Goal: Transaction & Acquisition: Download file/media

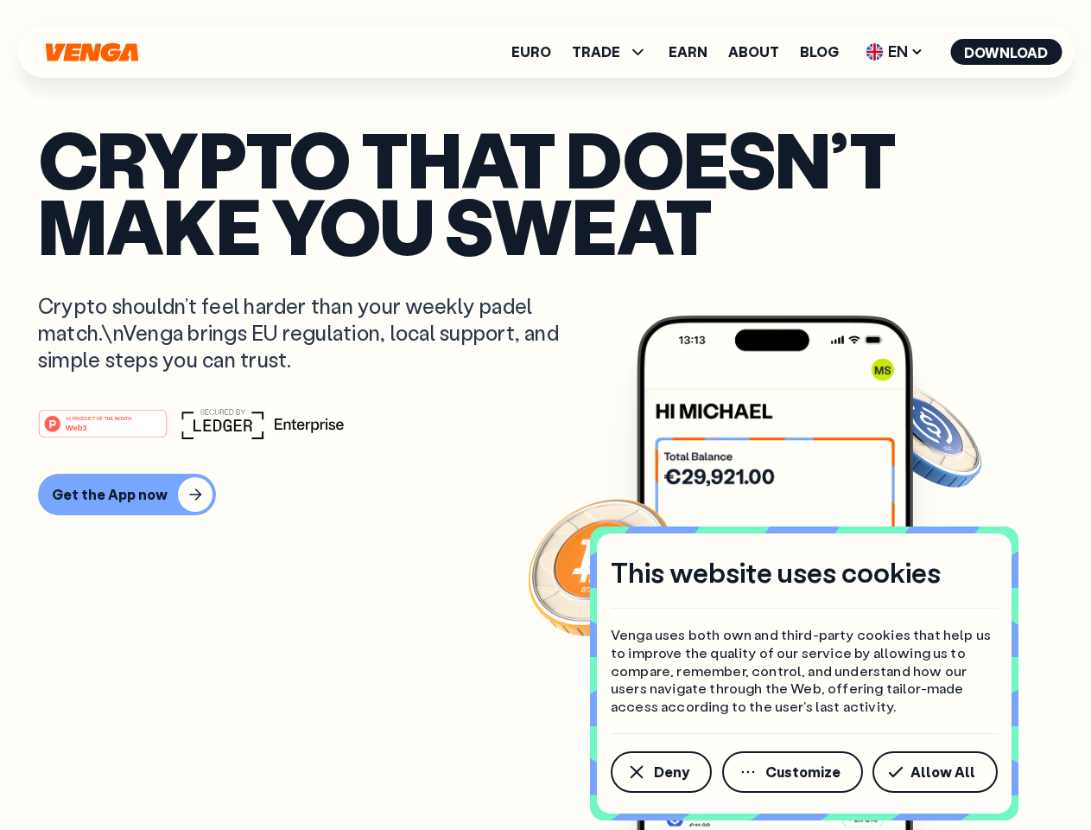
click at [545, 415] on div "#1 PRODUCT OF THE MONTH Web3" at bounding box center [545, 423] width 1015 height 31
click at [660, 772] on span "Deny" at bounding box center [671, 772] width 35 height 14
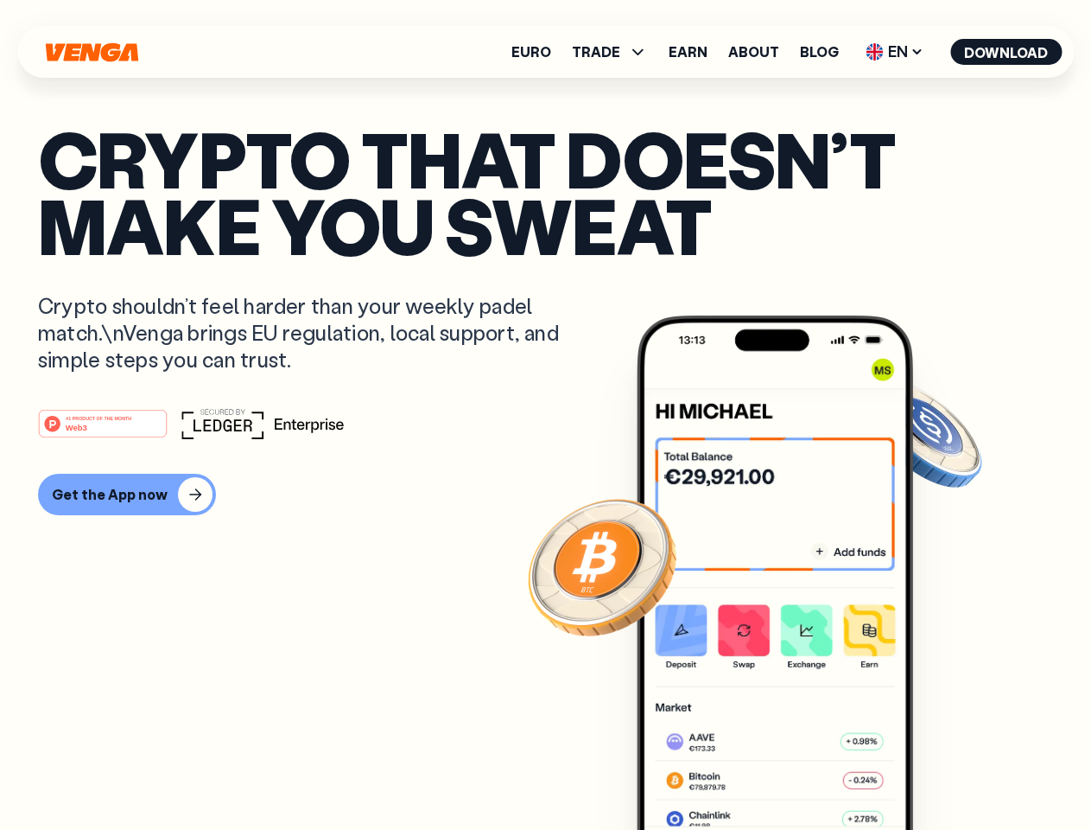
click at [794, 772] on img at bounding box center [775, 604] width 277 height 579
click at [939, 772] on article "Crypto that doesn’t make you sweat Crypto shouldn’t feel harder than your weekl…" at bounding box center [545, 449] width 1015 height 648
click at [615, 52] on span "TRADE" at bounding box center [596, 52] width 48 height 14
click at [895, 52] on span "EN" at bounding box center [895, 52] width 70 height 28
click at [1007, 52] on button "Download" at bounding box center [1006, 52] width 111 height 26
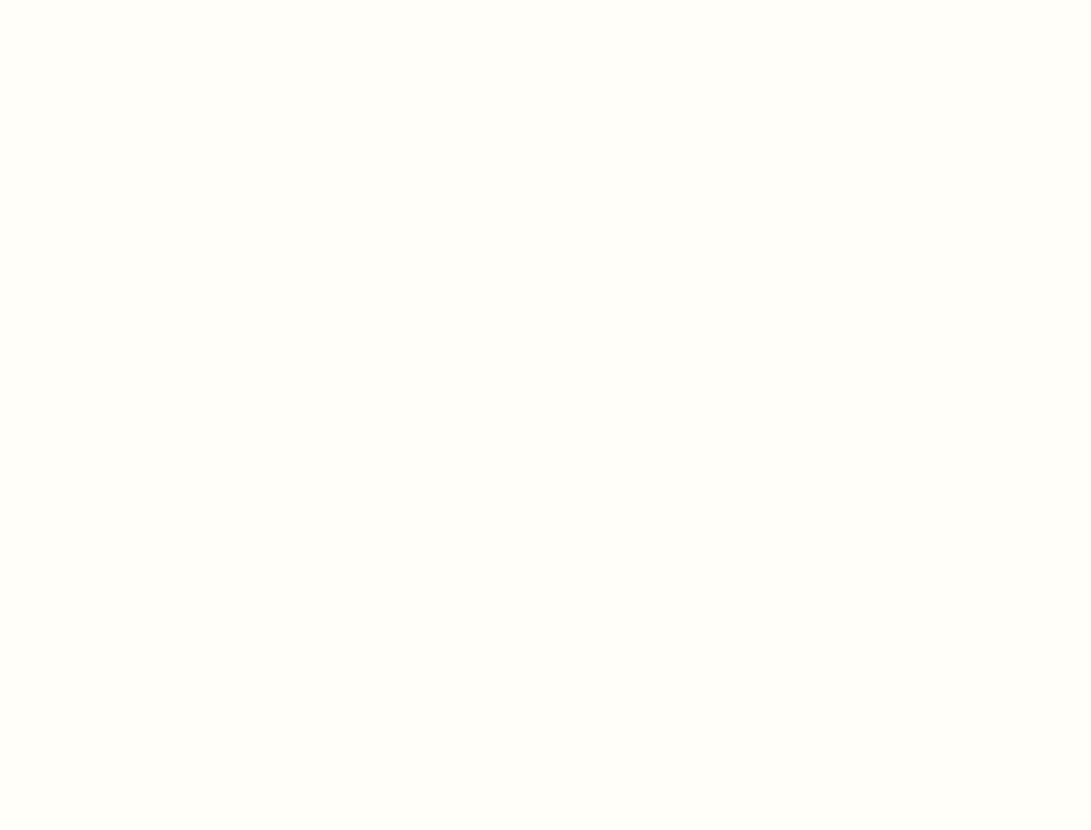
click at [124, 0] on html "This website uses cookies Venga uses both own and third-party cookies that help…" at bounding box center [545, 0] width 1091 height 0
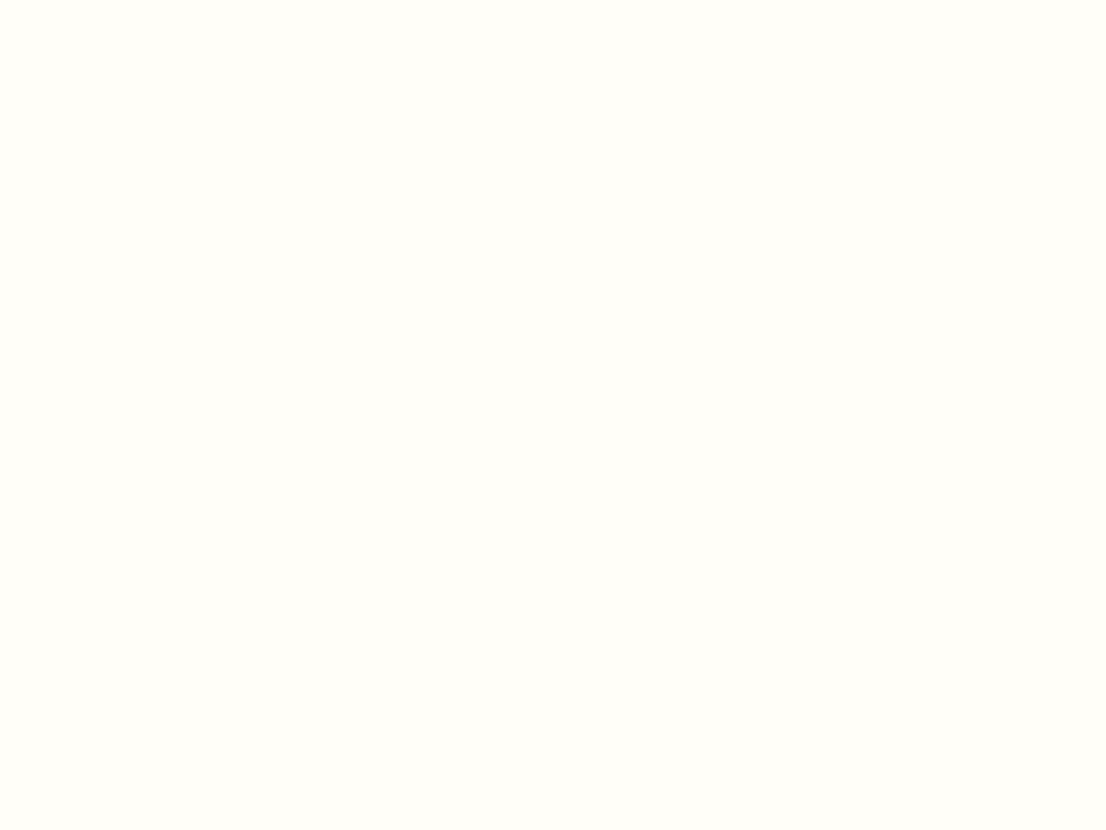
click at [105, 0] on html "This website uses cookies Venga uses both own and third-party cookies that help…" at bounding box center [553, 0] width 1106 height 0
